Goal: Feedback & Contribution: Submit feedback/report problem

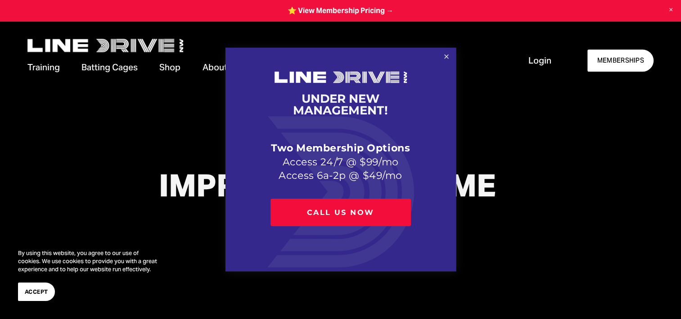
click at [447, 54] on link "Close" at bounding box center [446, 57] width 16 height 16
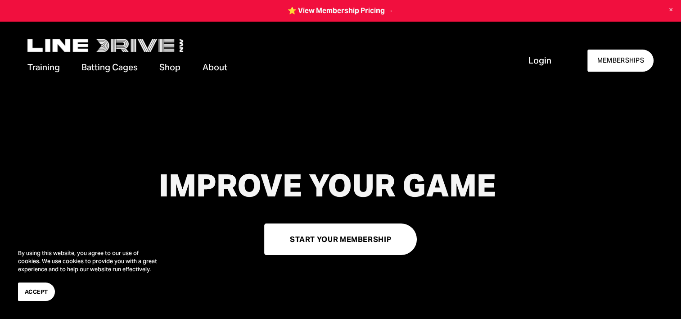
click at [344, 13] on link at bounding box center [340, 11] width 681 height 22
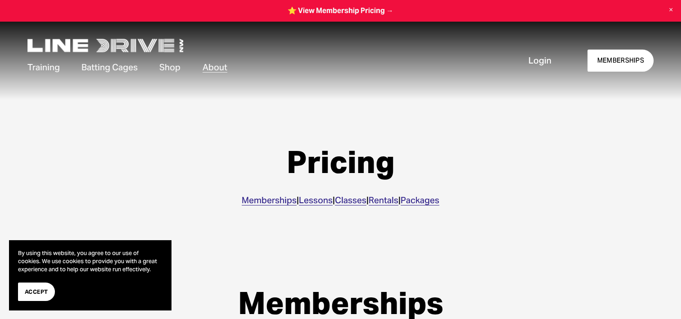
click at [0, 0] on span "FAQs" at bounding box center [0, 0] width 0 height 0
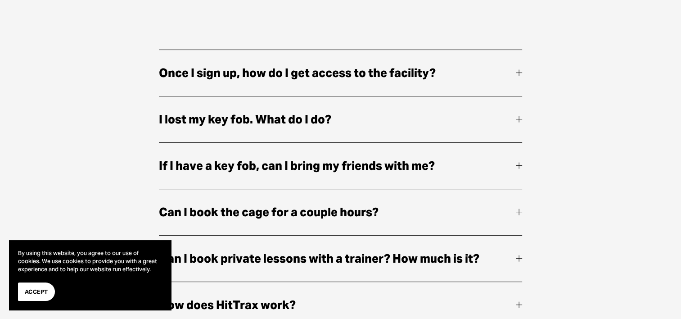
scroll to position [225, 0]
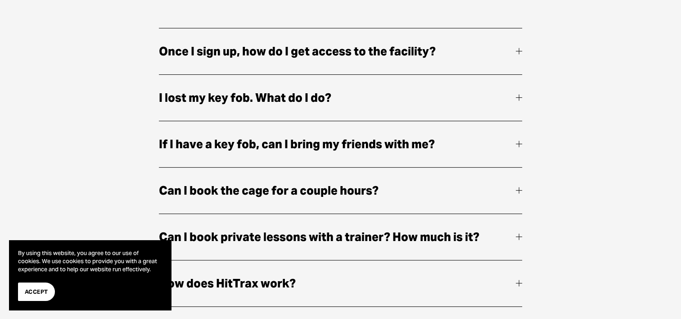
click at [516, 144] on div at bounding box center [519, 144] width 6 height 6
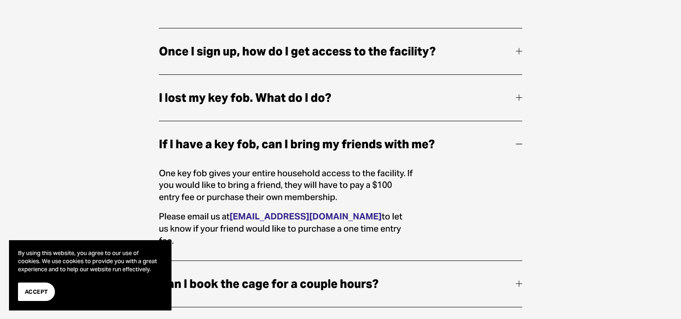
click at [519, 143] on div at bounding box center [519, 144] width 6 height 6
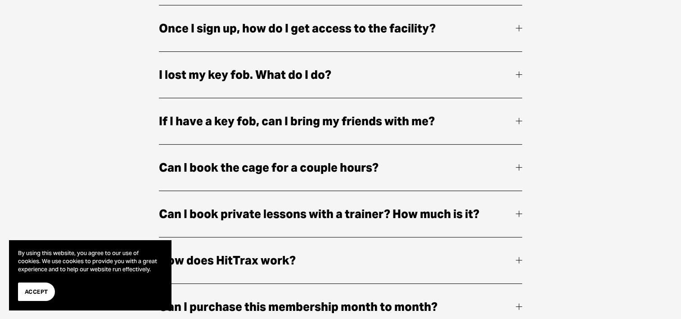
scroll to position [270, 0]
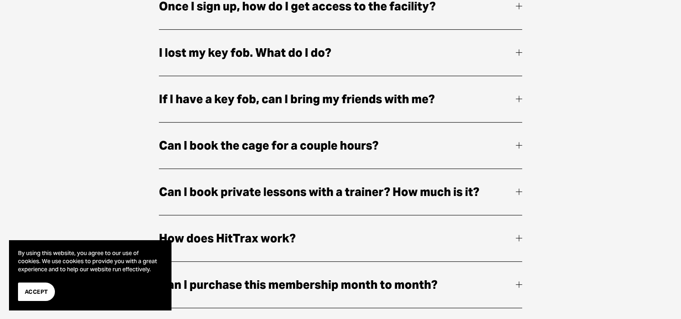
click at [522, 99] on div at bounding box center [519, 99] width 6 height 0
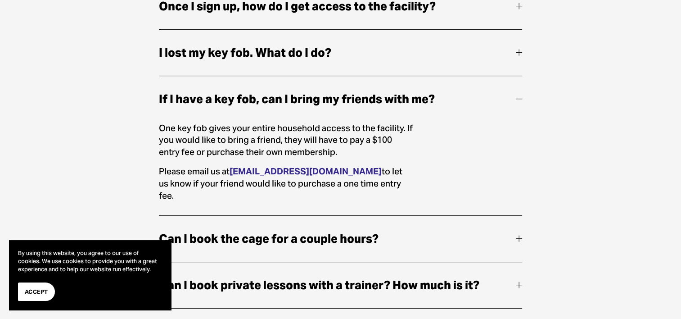
click at [520, 98] on div at bounding box center [519, 99] width 6 height 6
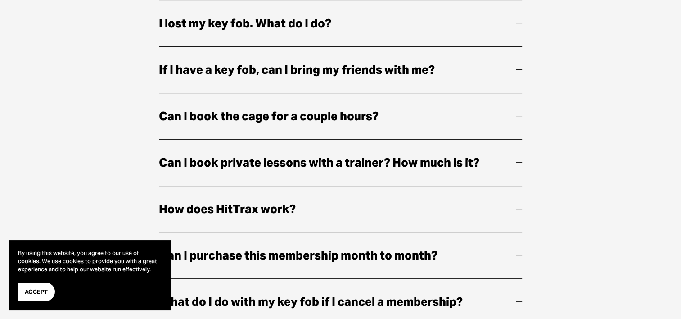
scroll to position [315, 0]
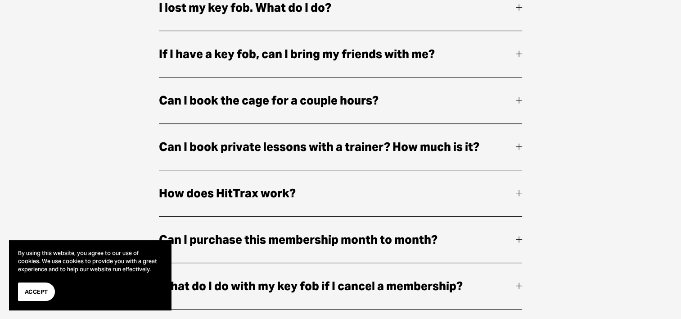
click at [519, 97] on button "Can I book the cage for a couple hours?" at bounding box center [340, 100] width 363 height 46
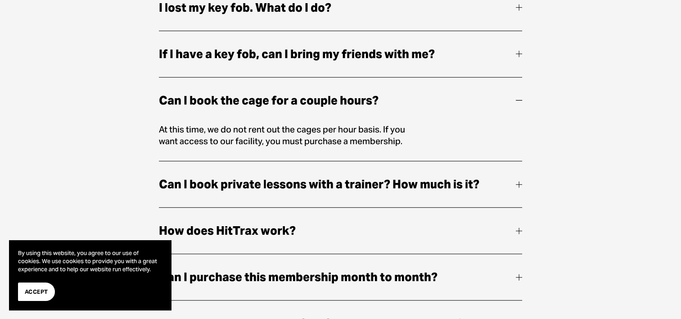
click at [519, 97] on button "Can I book the cage for a couple hours?" at bounding box center [340, 100] width 363 height 46
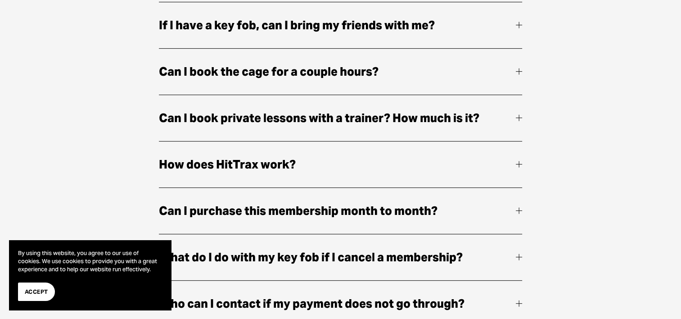
scroll to position [360, 0]
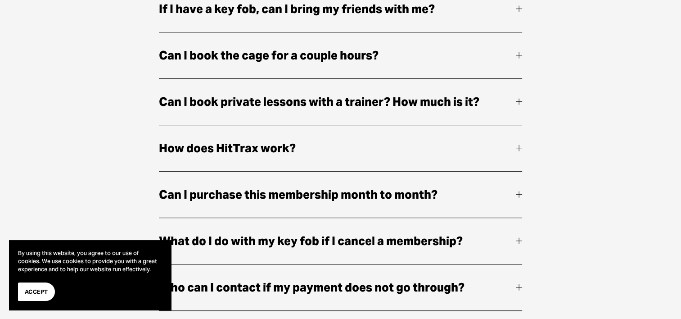
click at [519, 99] on button "Can I book private lessons with a trainer? How much is it?" at bounding box center [340, 102] width 363 height 46
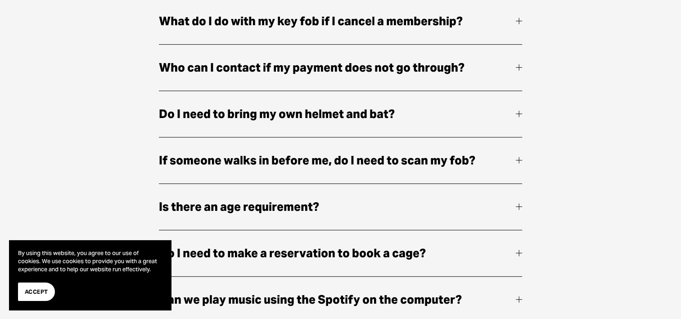
scroll to position [675, 0]
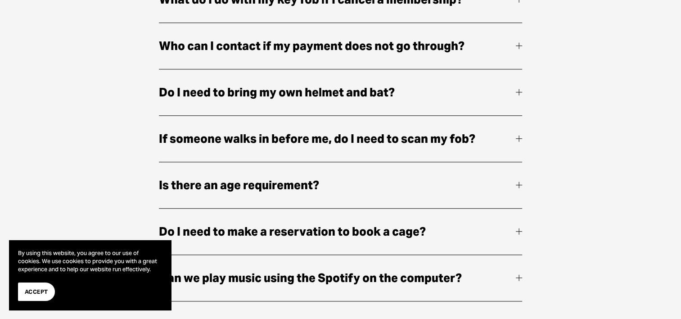
click at [510, 99] on span "Do I need to bring my own helmet and bat?" at bounding box center [337, 92] width 357 height 19
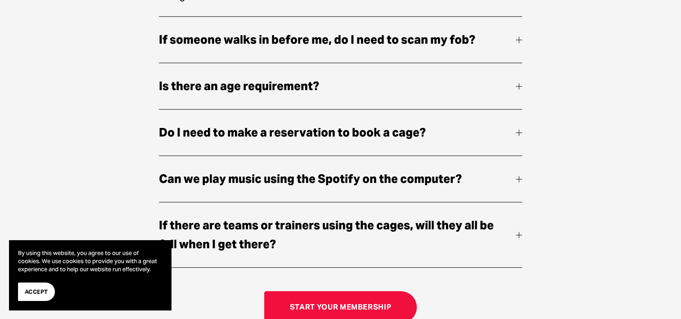
scroll to position [765, 0]
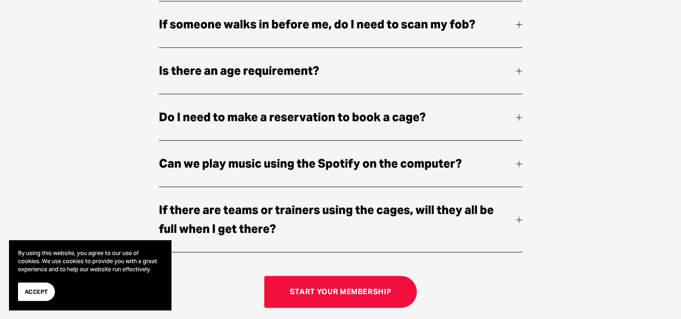
click at [516, 78] on button "Is there an age requirement?" at bounding box center [340, 71] width 363 height 46
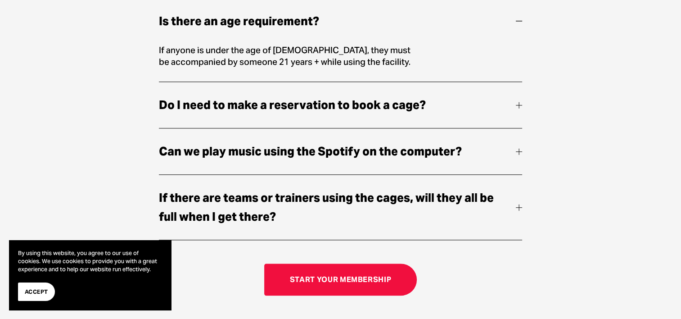
click at [520, 108] on div at bounding box center [519, 105] width 6 height 6
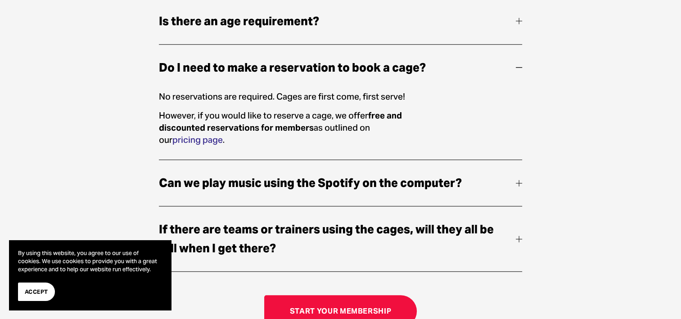
scroll to position [810, 0]
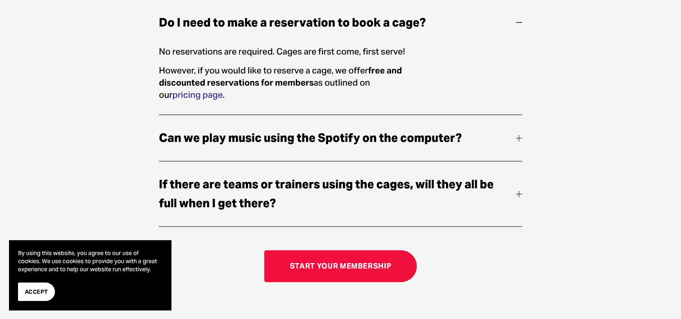
click at [516, 139] on div at bounding box center [519, 138] width 6 height 6
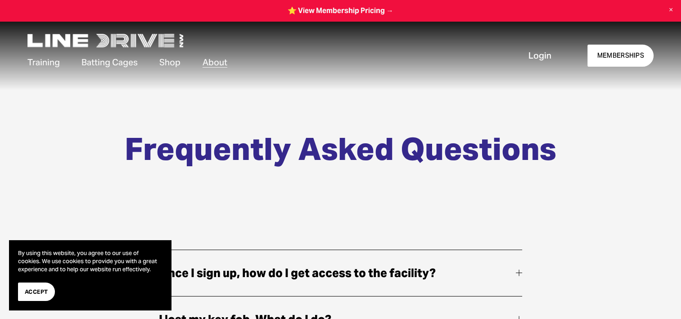
scroll to position [0, 0]
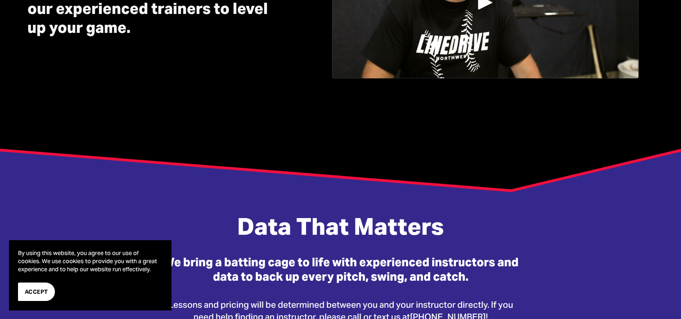
scroll to position [531, 0]
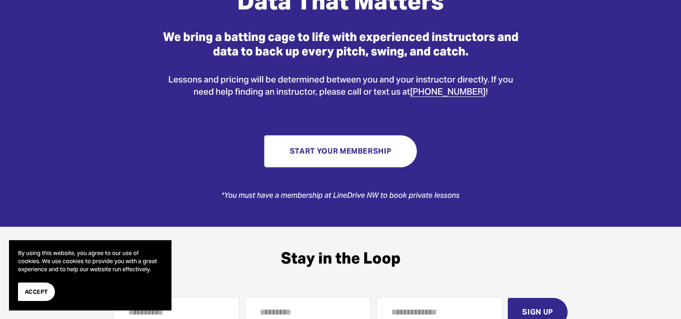
click at [331, 148] on link "Start Your Membership" at bounding box center [340, 151] width 153 height 32
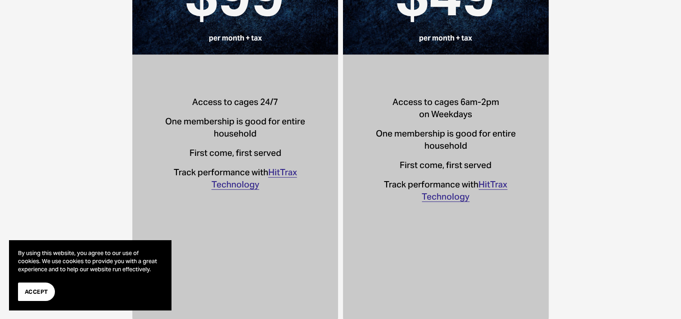
scroll to position [450, 0]
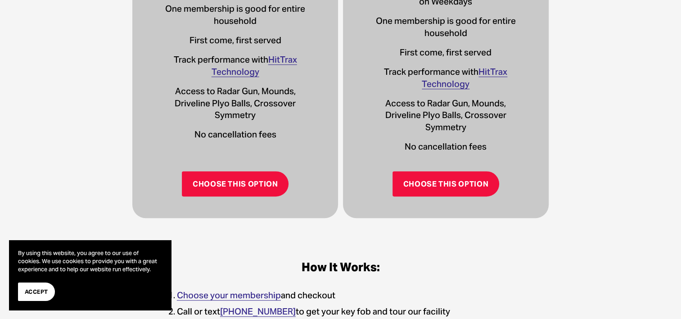
click at [435, 179] on link "Choose this option" at bounding box center [446, 183] width 107 height 25
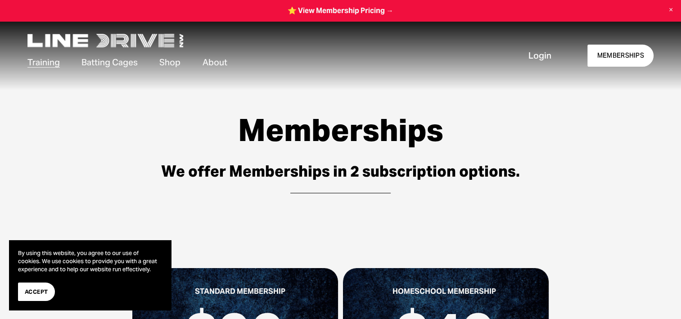
scroll to position [0, 0]
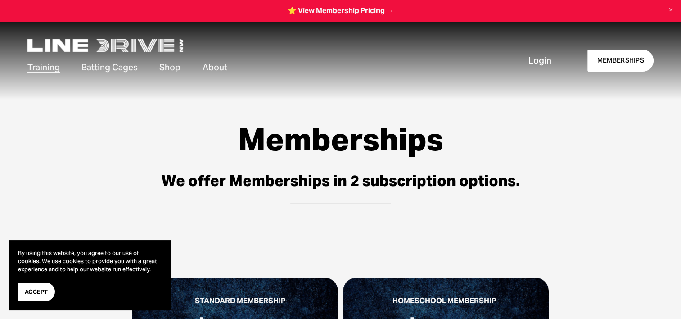
click at [0, 0] on span "FAQs" at bounding box center [0, 0] width 0 height 0
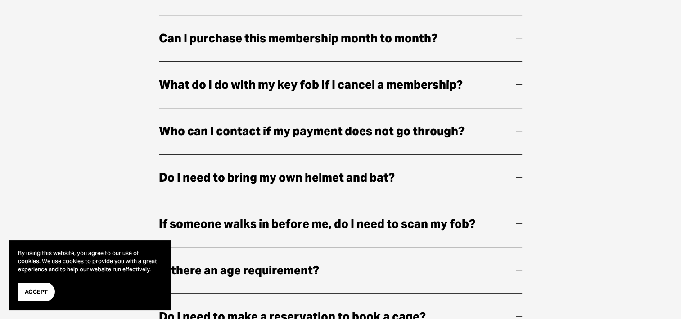
scroll to position [532, 0]
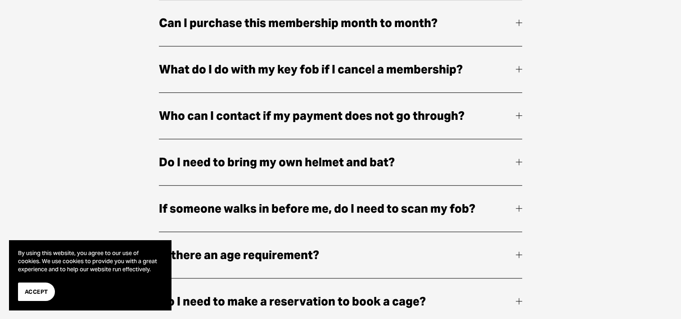
click at [523, 72] on div "Once I sign up, how do I get access to the facility? Once you sign up, please b…" at bounding box center [340, 115] width 681 height 789
click at [522, 72] on div "Once I sign up, how do I get access to the facility? Once you sign up, please b…" at bounding box center [340, 115] width 681 height 789
click at [519, 72] on div at bounding box center [519, 69] width 0 height 6
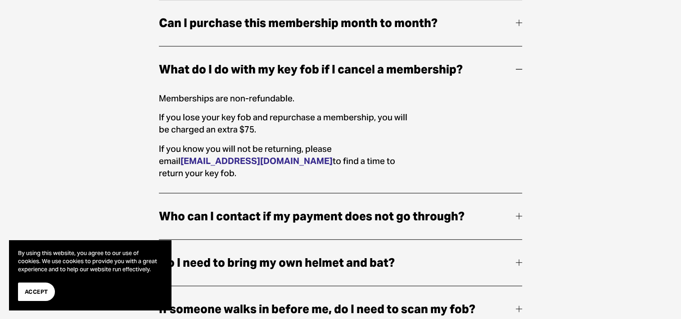
click at [516, 68] on div at bounding box center [519, 69] width 6 height 6
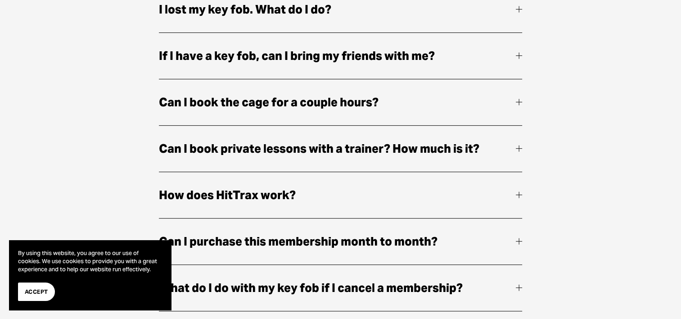
scroll to position [352, 0]
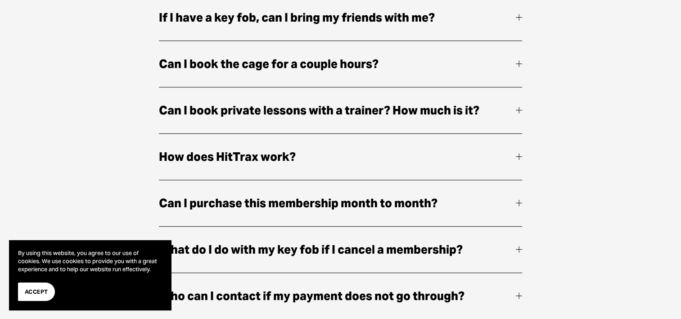
click at [511, 166] on span "How does HitTrax work?" at bounding box center [337, 156] width 357 height 19
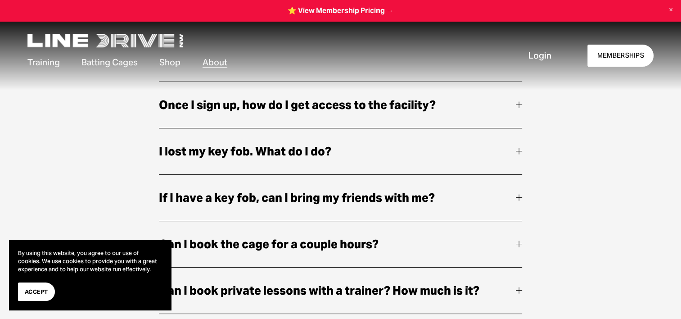
scroll to position [81, 0]
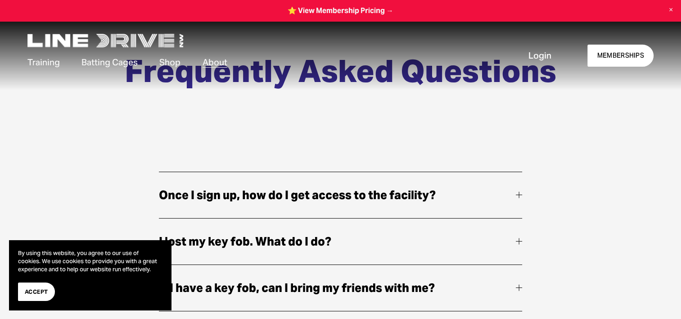
click at [505, 191] on span "Once I sign up, how do I get access to the facility?" at bounding box center [337, 194] width 357 height 19
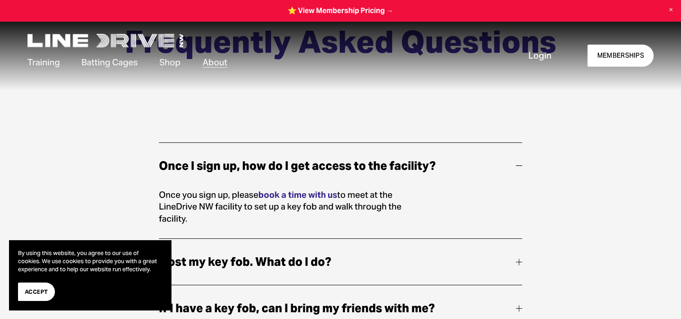
scroll to position [127, 0]
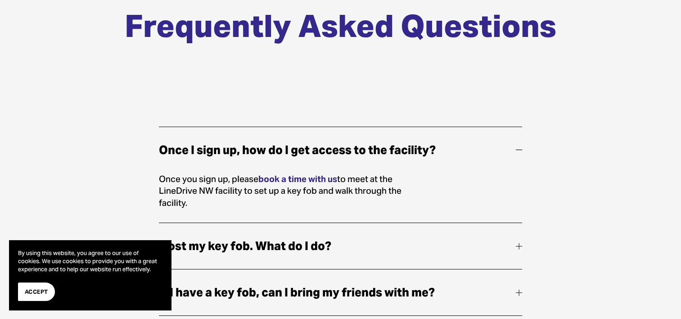
click at [310, 178] on strong "book a time with us" at bounding box center [297, 178] width 79 height 11
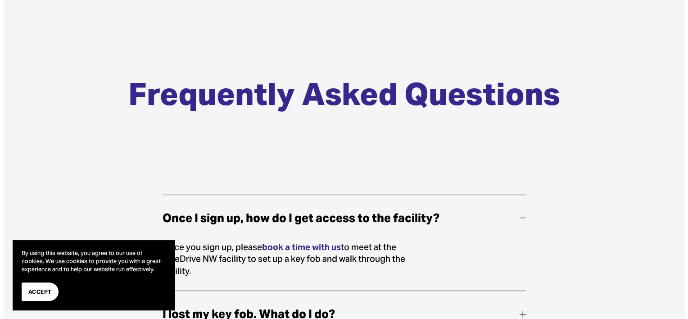
scroll to position [0, 0]
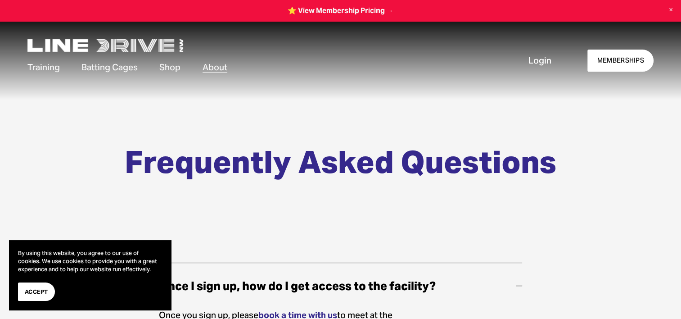
click at [553, 104] on div "Frequently Asked Questions" at bounding box center [340, 170] width 681 height 140
click at [538, 58] on span "Login" at bounding box center [540, 60] width 23 height 12
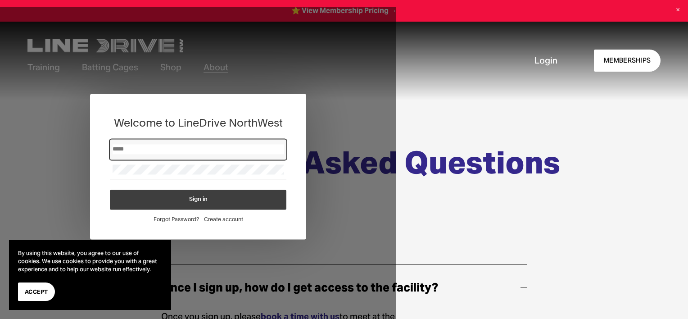
click at [153, 145] on input "Email" at bounding box center [199, 150] width 172 height 10
type input "**********"
click at [181, 200] on button "Sign in" at bounding box center [198, 200] width 176 height 20
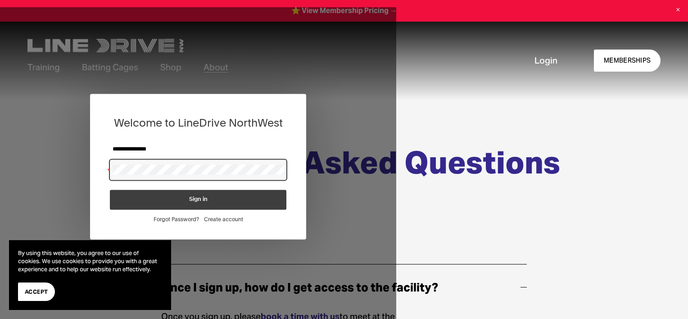
click at [110, 190] on button "Sign in" at bounding box center [198, 200] width 176 height 20
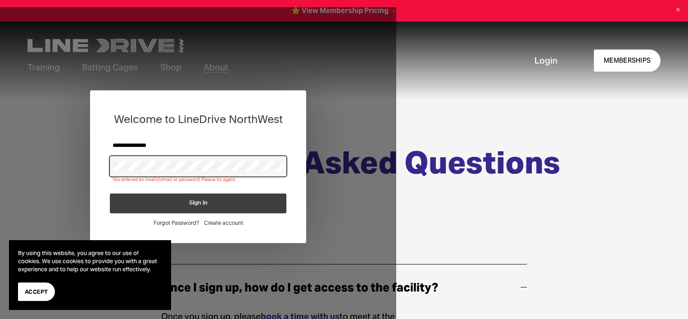
click at [225, 221] on span "Create account" at bounding box center [223, 223] width 39 height 7
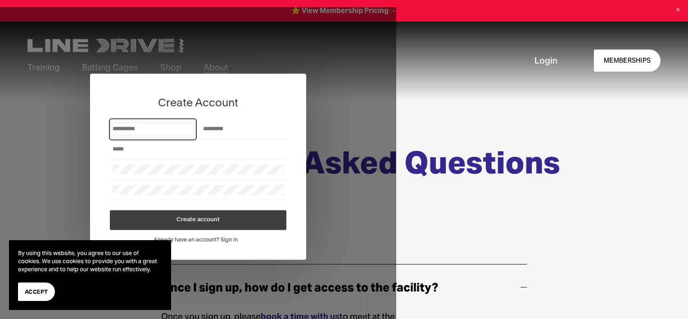
click at [164, 132] on input "First Name" at bounding box center [153, 129] width 81 height 10
type input "*****"
type input "****"
type input "**********"
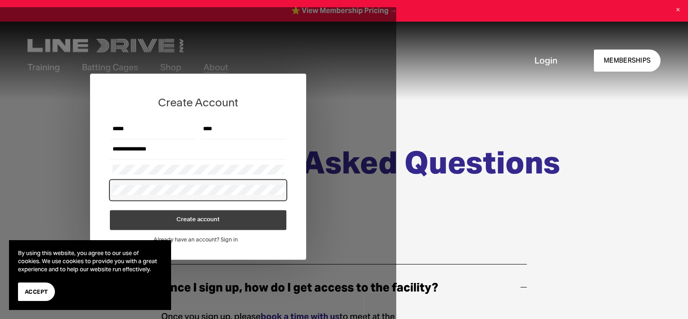
click at [221, 214] on button "Create account" at bounding box center [198, 220] width 176 height 20
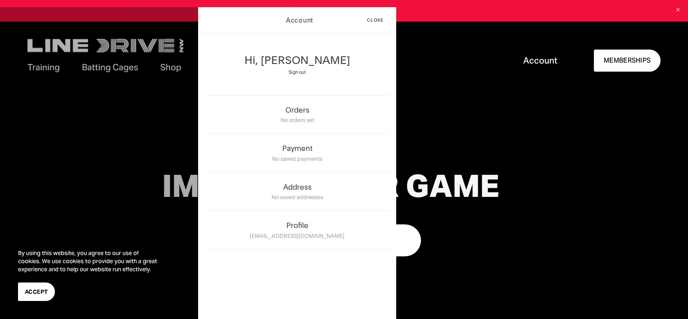
click at [428, 131] on div "IMPROVE YOUR GAME START YOUR MEMBERSHIP" at bounding box center [344, 212] width 688 height 225
click at [380, 19] on span "Close" at bounding box center [375, 20] width 17 height 5
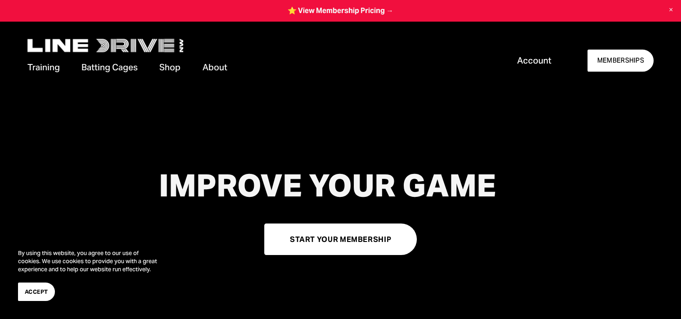
click at [610, 57] on link "MEMBERSHIPS" at bounding box center [621, 61] width 66 height 22
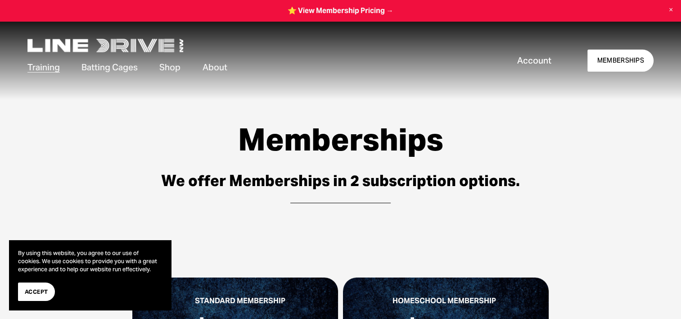
click at [0, 0] on span "Contact Us" at bounding box center [0, 0] width 0 height 0
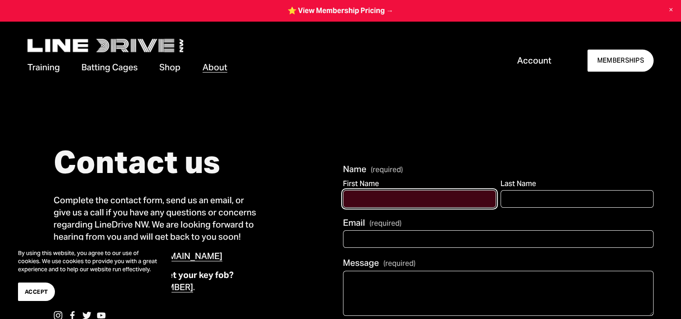
click at [368, 201] on input "First Name" at bounding box center [419, 199] width 153 height 18
type input "*****"
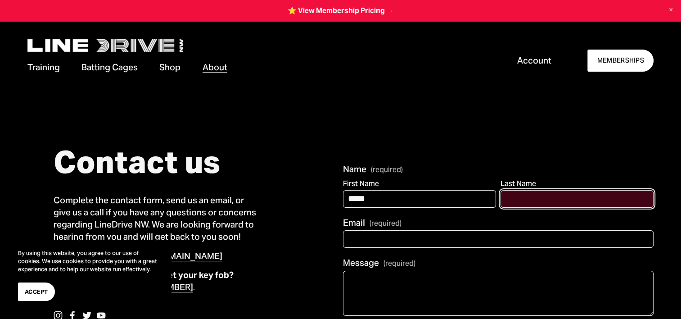
type input "****"
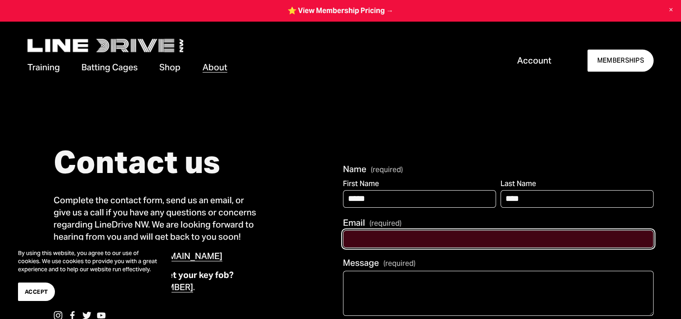
type input "**********"
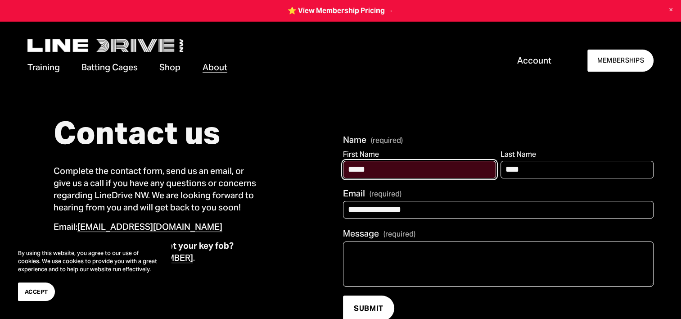
scroll to position [90, 0]
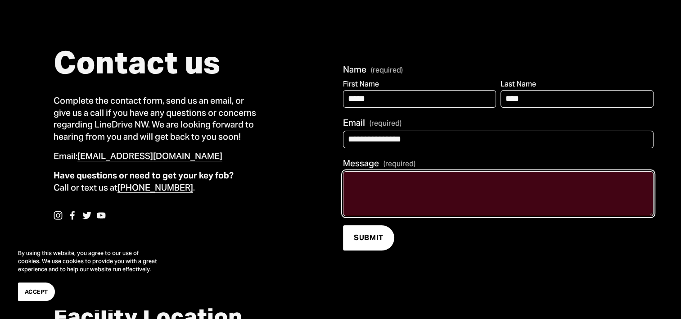
click at [375, 185] on textarea "Message (required)" at bounding box center [498, 193] width 311 height 45
